Goal: Task Accomplishment & Management: Complete application form

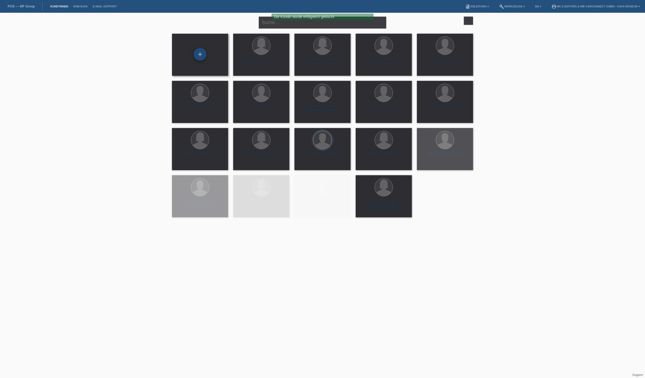
click at [199, 53] on div "+" at bounding box center [200, 54] width 13 height 13
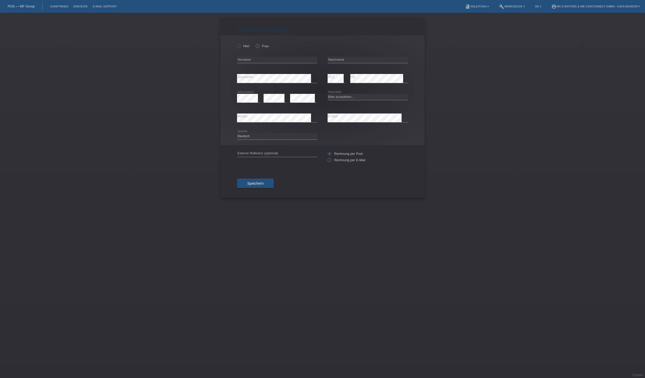
click at [236, 43] on icon at bounding box center [236, 43] width 0 height 0
click at [240, 47] on input "Herr" at bounding box center [238, 45] width 3 height 3
radio input "true"
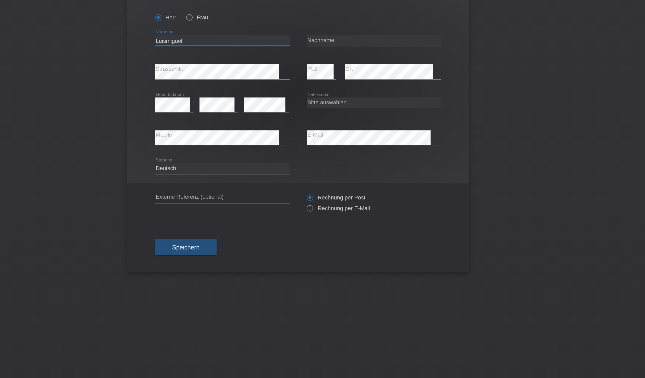
type input "Luismiguel"
type input "Almonte Pena"
select select "CH"
click at [327, 122] on icon at bounding box center [367, 122] width 80 height 0
click at [237, 188] on button "Speichern" at bounding box center [255, 184] width 37 height 10
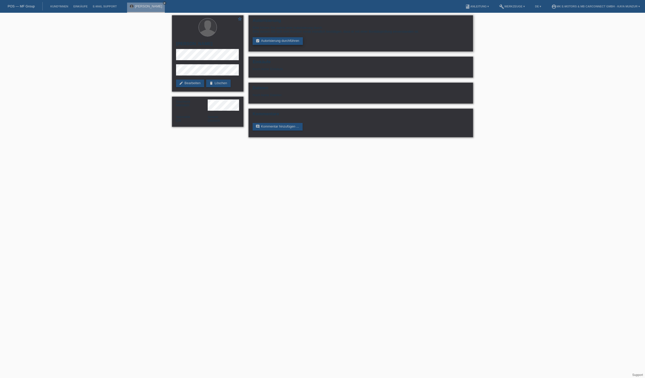
click at [269, 45] on link "assignment_turned_in Autorisierung durchführen" at bounding box center [277, 41] width 50 height 8
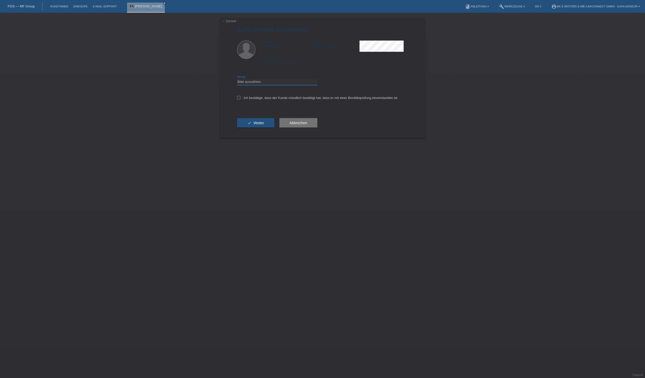
select select "3"
click at [280, 100] on label "Ich bestätige, dass der Kunde mündlich bestätigt hat, dass er mit einer Bonität…" at bounding box center [317, 98] width 161 height 4
click at [240, 99] on input "Ich bestätige, dass der Kunde mündlich bestätigt hat, dass er mit einer Bonität…" at bounding box center [238, 97] width 3 height 3
checkbox input "true"
click at [274, 128] on button "check Weiter" at bounding box center [255, 123] width 37 height 10
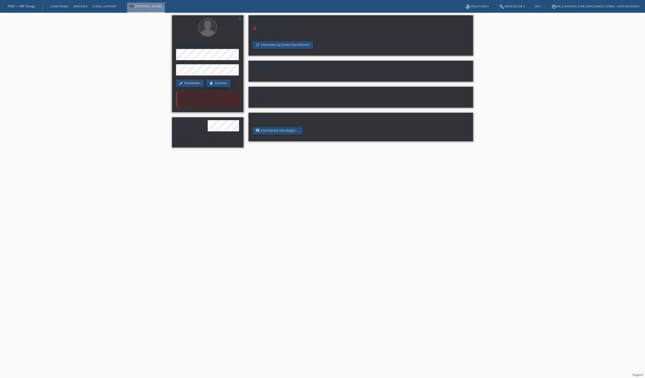
click at [206, 87] on link "delete Löschen" at bounding box center [218, 84] width 24 height 8
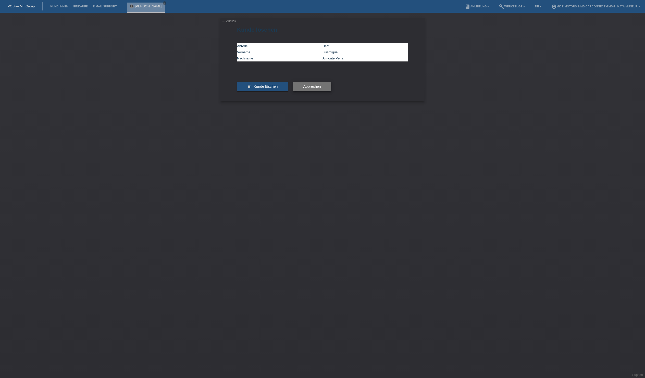
click at [329, 91] on button "Abbrechen" at bounding box center [312, 87] width 38 height 10
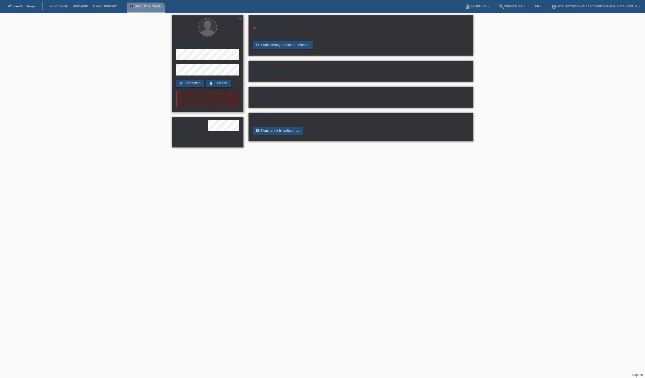
click at [206, 87] on link "delete Löschen" at bounding box center [218, 84] width 24 height 8
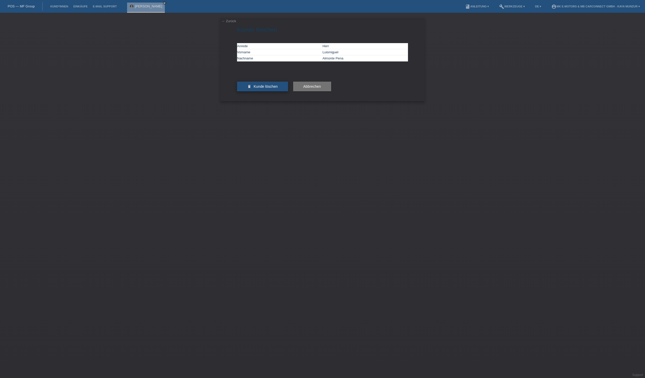
click at [270, 88] on span "Kunde löschen" at bounding box center [265, 86] width 24 height 4
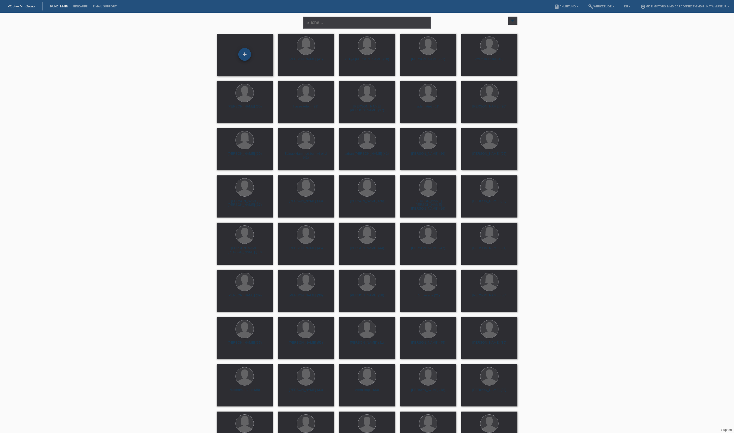
click at [246, 56] on div "+" at bounding box center [245, 54] width 12 height 9
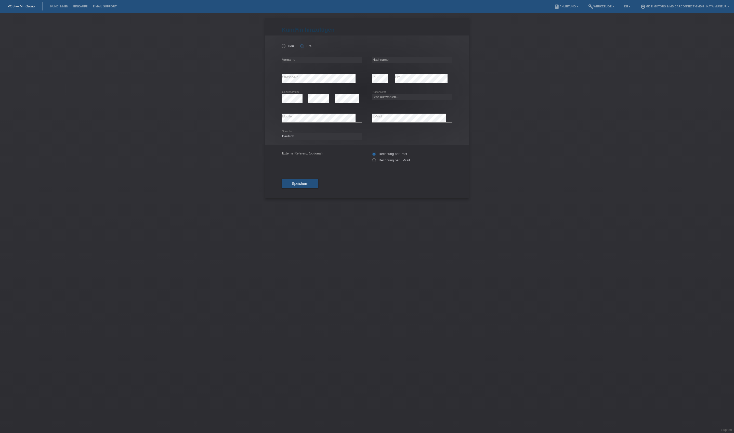
click at [313, 48] on label "Frau" at bounding box center [306, 46] width 13 height 4
click at [304, 47] on input "Frau" at bounding box center [301, 45] width 3 height 3
radio input "true"
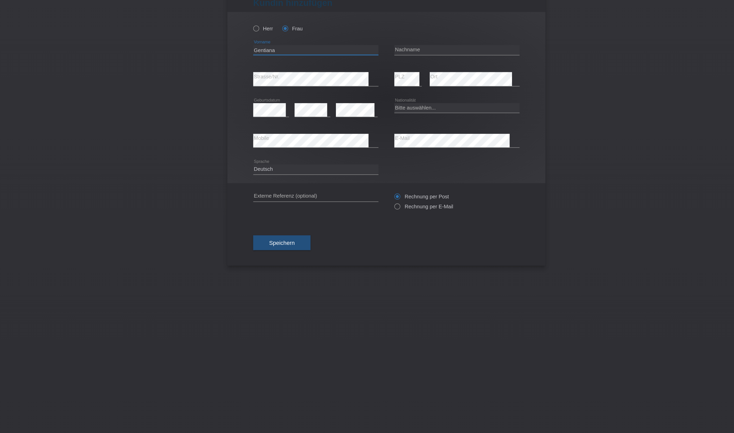
type input "Gentiana"
type input "Marku"
select select "XK"
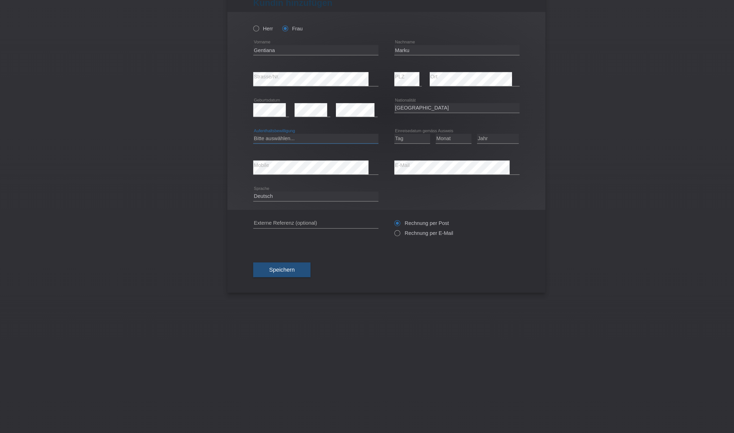
select select "C"
select select "01"
select select "2007"
click at [292, 202] on span "Speichern" at bounding box center [300, 200] width 16 height 4
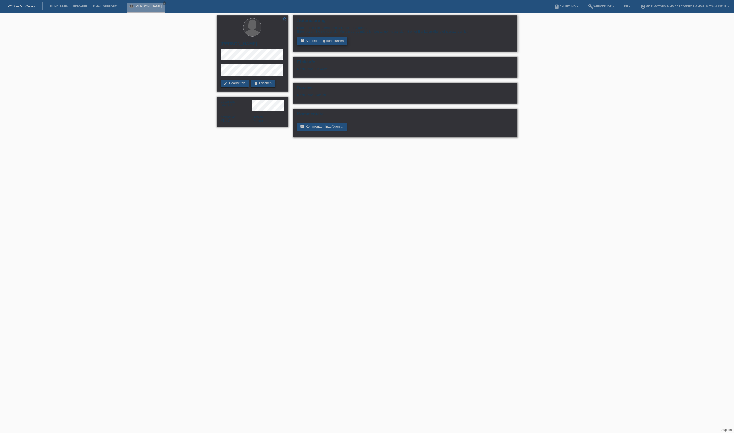
click at [347, 45] on link "assignment_turned_in Autorisierung durchführen" at bounding box center [322, 41] width 50 height 8
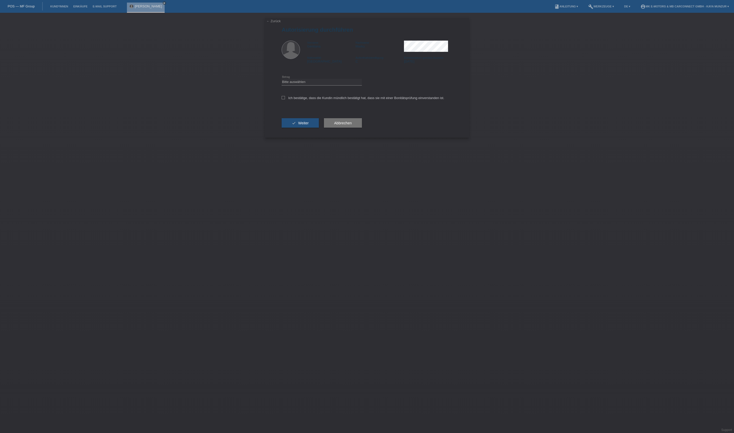
click at [342, 85] on icon at bounding box center [322, 85] width 80 height 0
select select "3"
click at [338, 100] on label "Ich bestätige, dass die Kundin mündlich bestätigt hat, dass sie mit einer Bonit…" at bounding box center [363, 98] width 163 height 4
click at [285, 99] on input "Ich bestätige, dass die Kundin mündlich bestätigt hat, dass sie mit einer Bonit…" at bounding box center [283, 97] width 3 height 3
checkbox input "true"
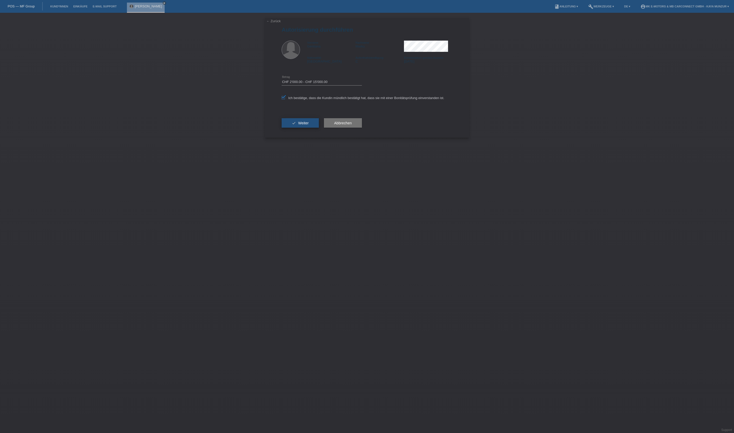
click at [319, 128] on button "check Weiter" at bounding box center [300, 123] width 37 height 10
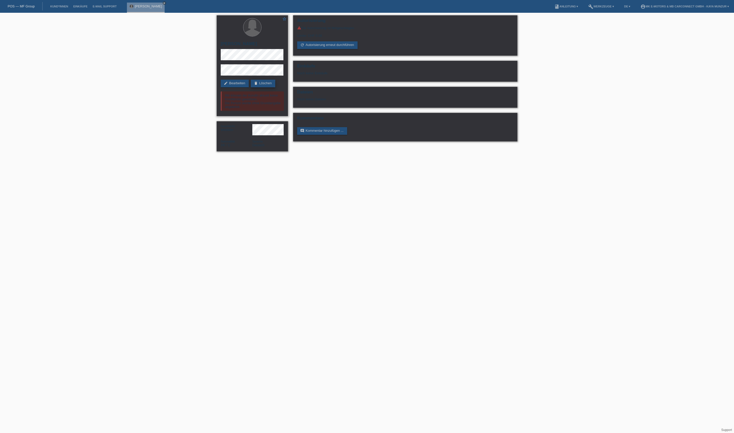
click at [251, 87] on link "delete Löschen" at bounding box center [263, 84] width 24 height 8
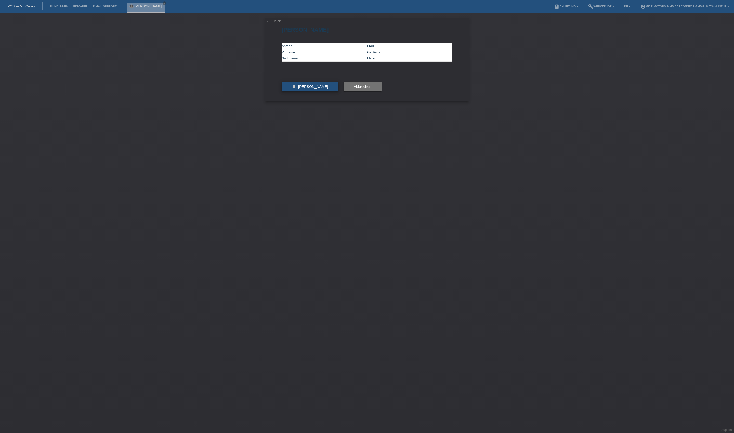
click at [312, 88] on span "Kundin löschen" at bounding box center [313, 86] width 30 height 4
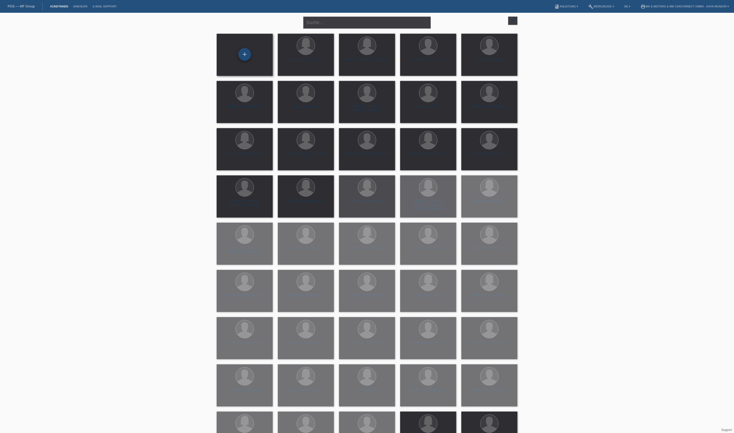
click at [242, 55] on div "+" at bounding box center [244, 54] width 13 height 13
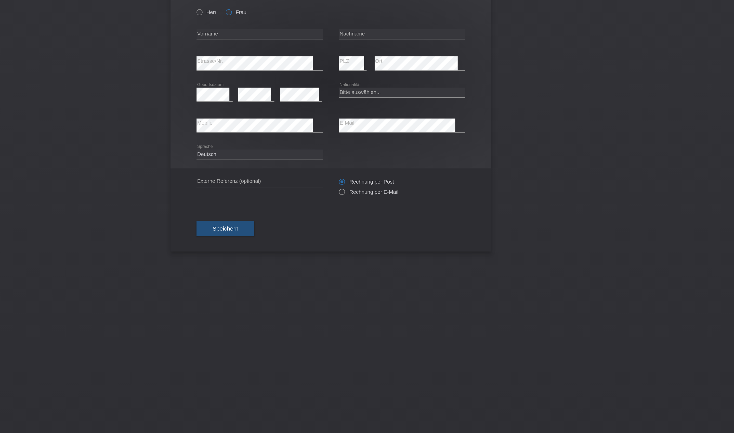
click at [300, 43] on icon at bounding box center [300, 43] width 0 height 0
click at [300, 44] on input "Frau" at bounding box center [301, 45] width 3 height 3
radio input "true"
type input "Regula"
type input "M'Barki-Beck"
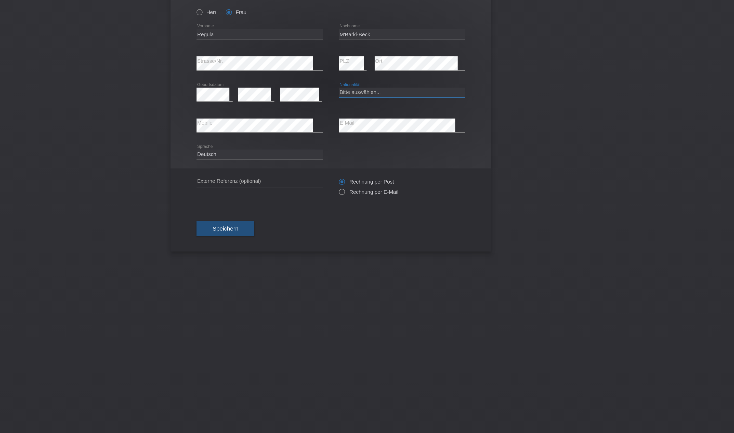
select select "CH"
click at [292, 185] on span "Speichern" at bounding box center [300, 183] width 16 height 4
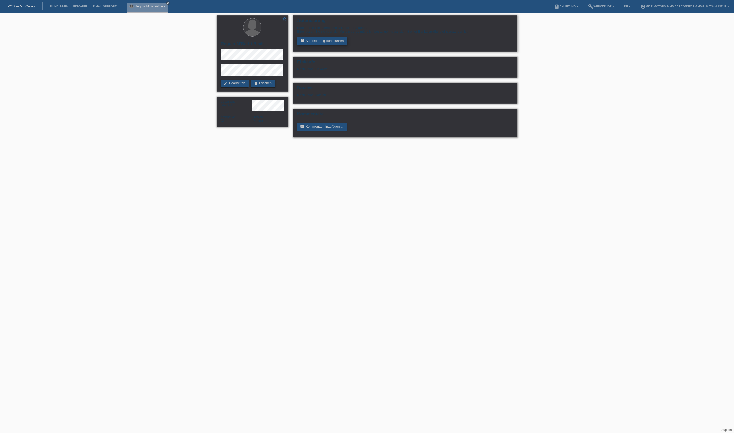
click at [336, 45] on link "assignment_turned_in Autorisierung durchführen" at bounding box center [322, 41] width 50 height 8
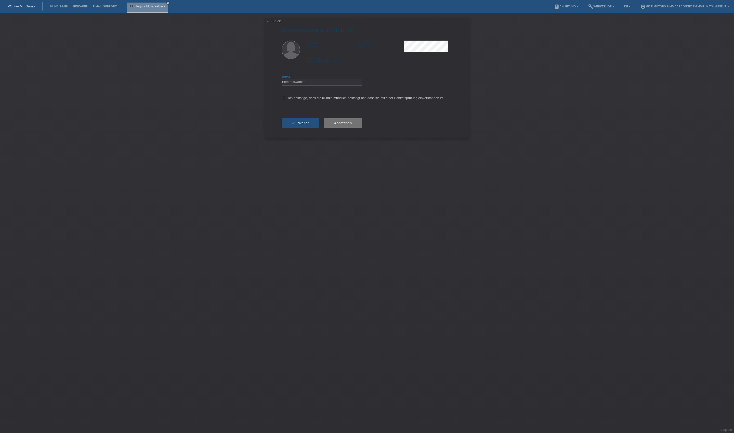
select select "3"
click at [333, 100] on label "Ich bestätige, dass die Kundin mündlich bestätigt hat, dass sie mit einer Bonit…" at bounding box center [363, 98] width 163 height 4
click at [285, 99] on input "Ich bestätige, dass die Kundin mündlich bestätigt hat, dass sie mit einer Bonit…" at bounding box center [283, 97] width 3 height 3
checkbox input "true"
click at [309, 125] on span "Weiter" at bounding box center [303, 123] width 10 height 4
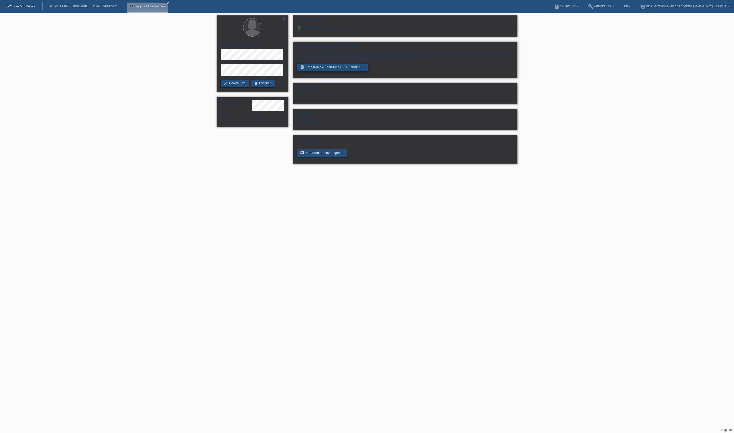
click at [353, 71] on link "perm_device_information Kreditfähigkeitsprüfung (KKG) starten ..." at bounding box center [332, 68] width 71 height 8
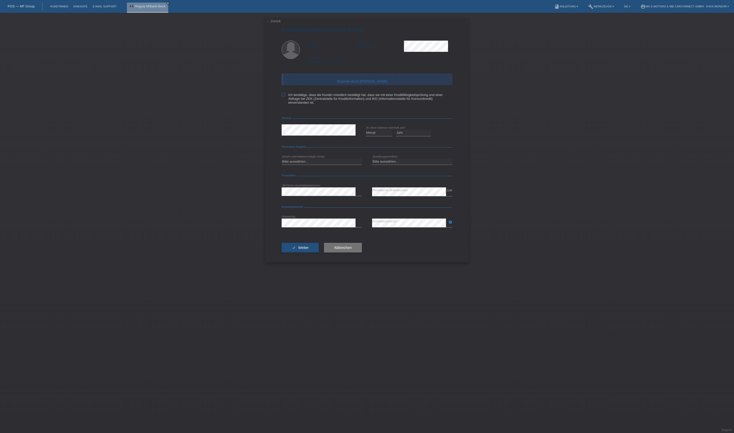
click at [324, 104] on label "Ich bestätige, dass die Kundin mündlich bestätigt hat, dass sie mit einer Kredi…" at bounding box center [367, 98] width 171 height 11
click at [285, 96] on input "Ich bestätige, dass die Kundin mündlich bestätigt hat, dass sie mit einer Kredi…" at bounding box center [283, 94] width 3 height 3
checkbox input "true"
select select "06"
select select "2017"
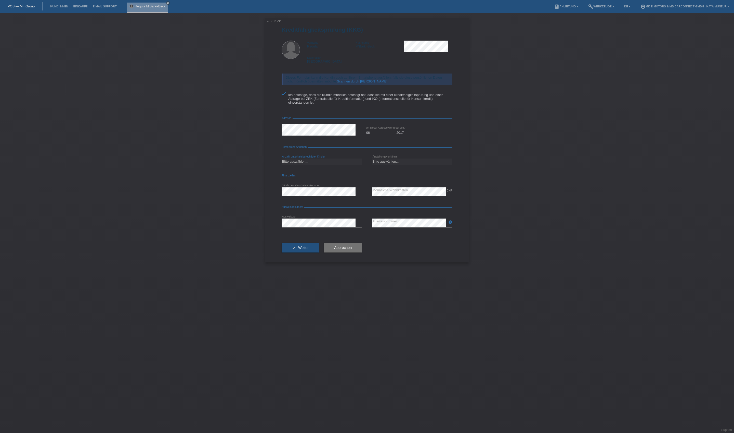
select select "0"
select select "UNLIMITED"
